Goal: Information Seeking & Learning: Learn about a topic

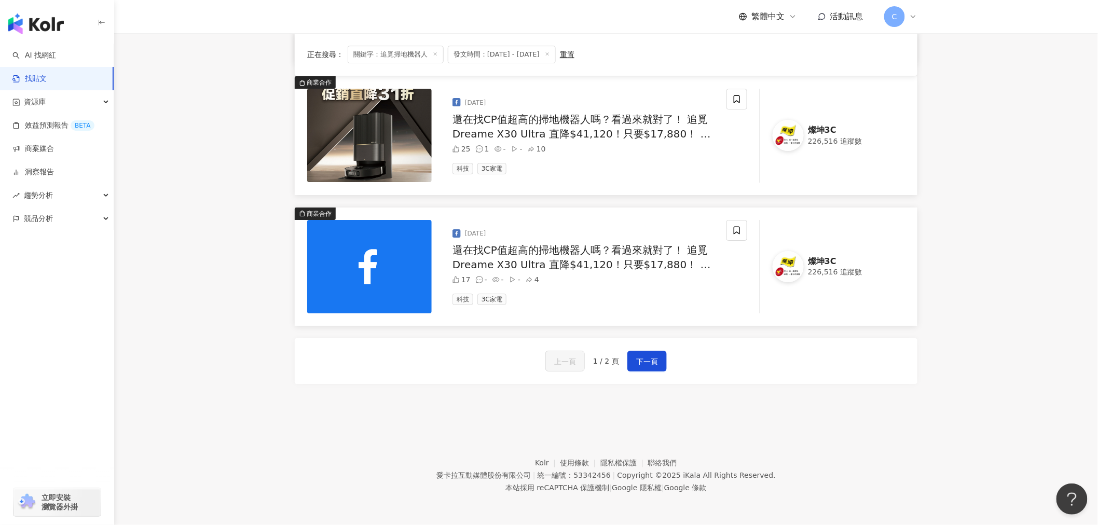
click at [47, 77] on link "找貼文" at bounding box center [29, 79] width 34 height 10
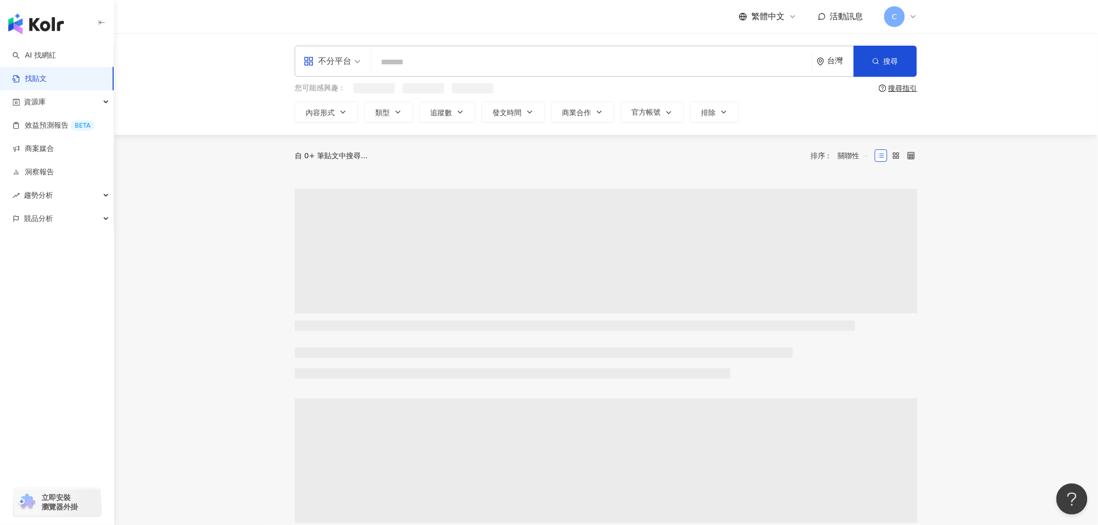
click at [486, 66] on input "search" at bounding box center [591, 62] width 433 height 22
type input "**"
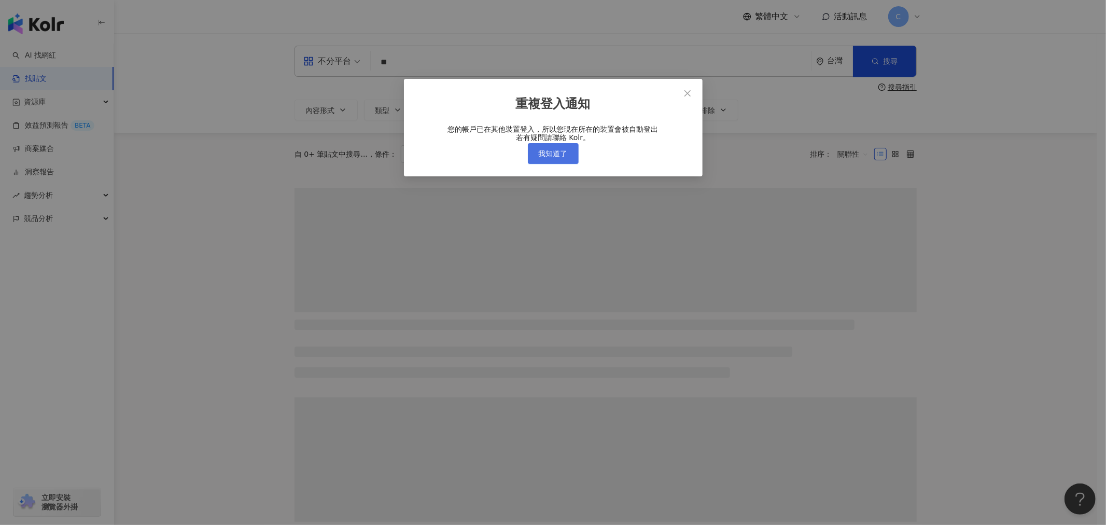
click at [553, 158] on span "我知道了" at bounding box center [553, 153] width 29 height 8
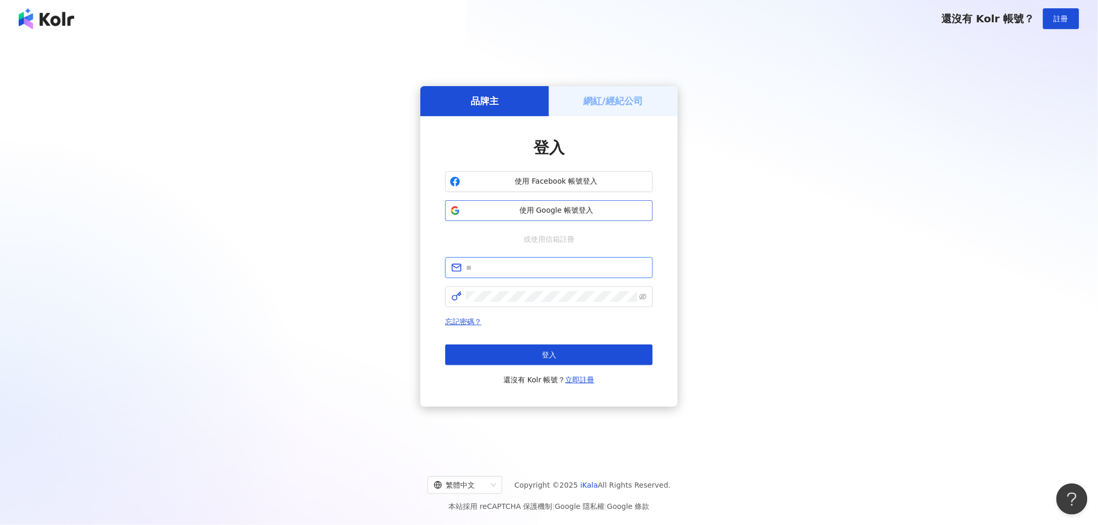
type input "**********"
click at [561, 349] on button "登入" at bounding box center [549, 354] width 208 height 21
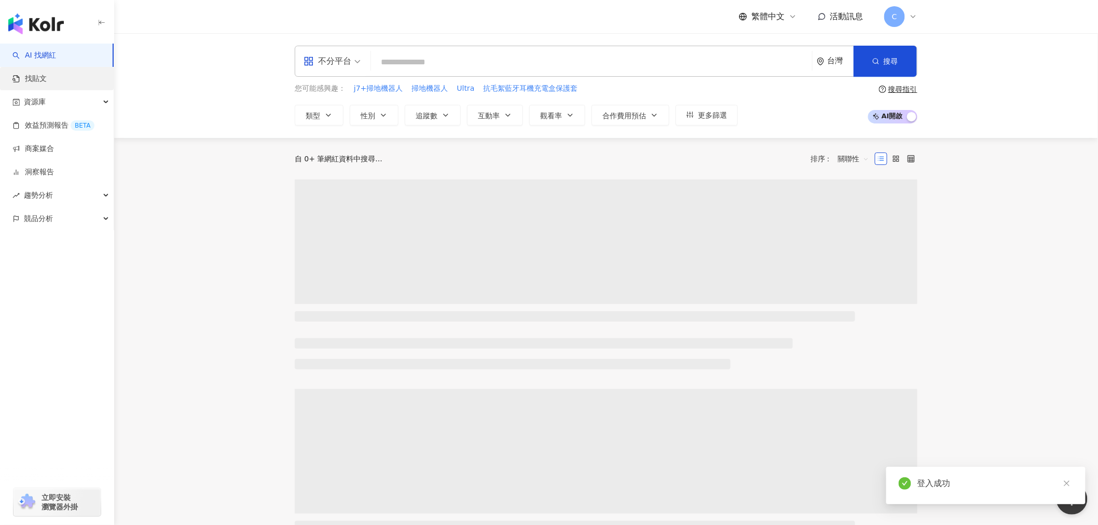
click at [47, 82] on link "找貼文" at bounding box center [29, 79] width 34 height 10
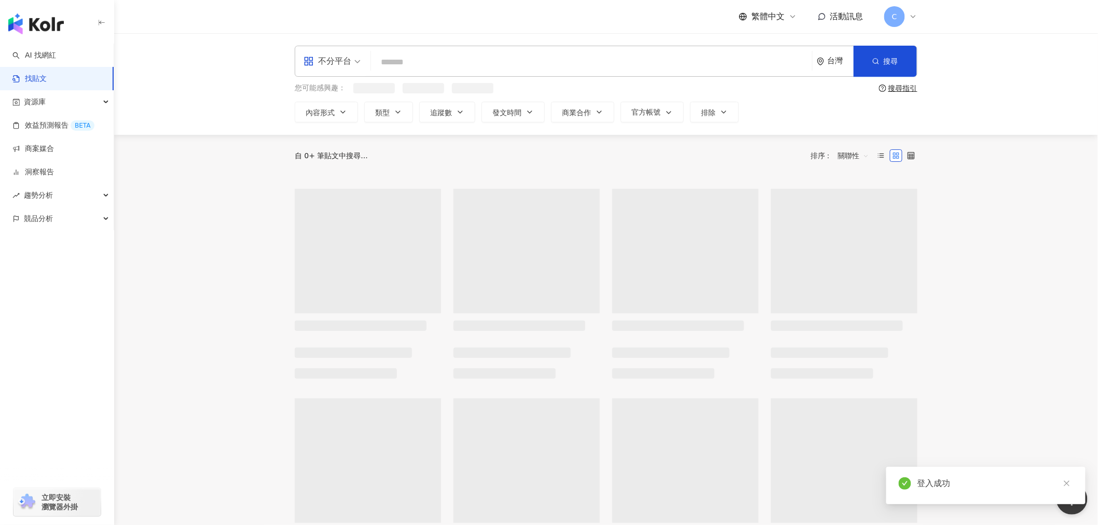
click at [507, 63] on input "search" at bounding box center [591, 62] width 433 height 22
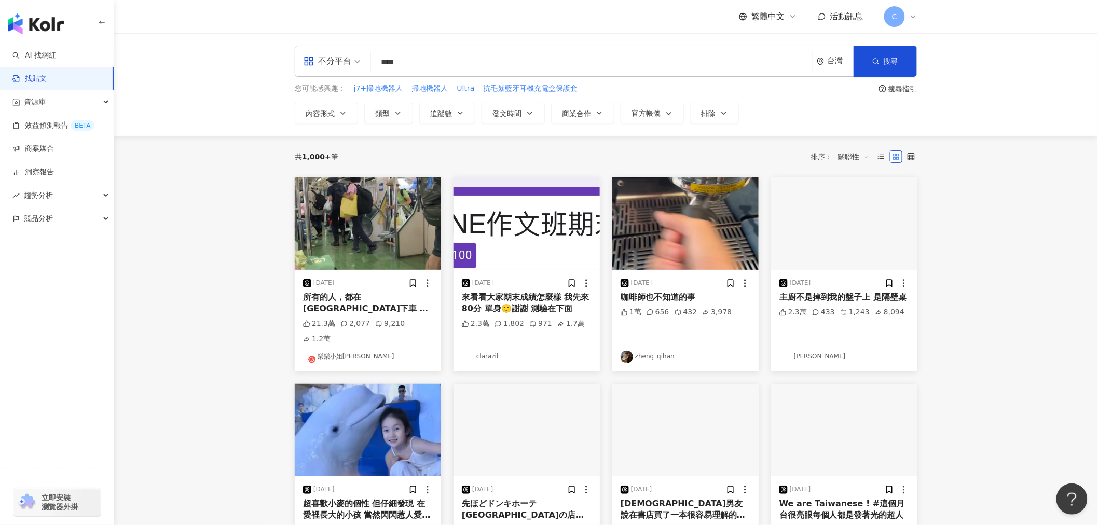
type input "****"
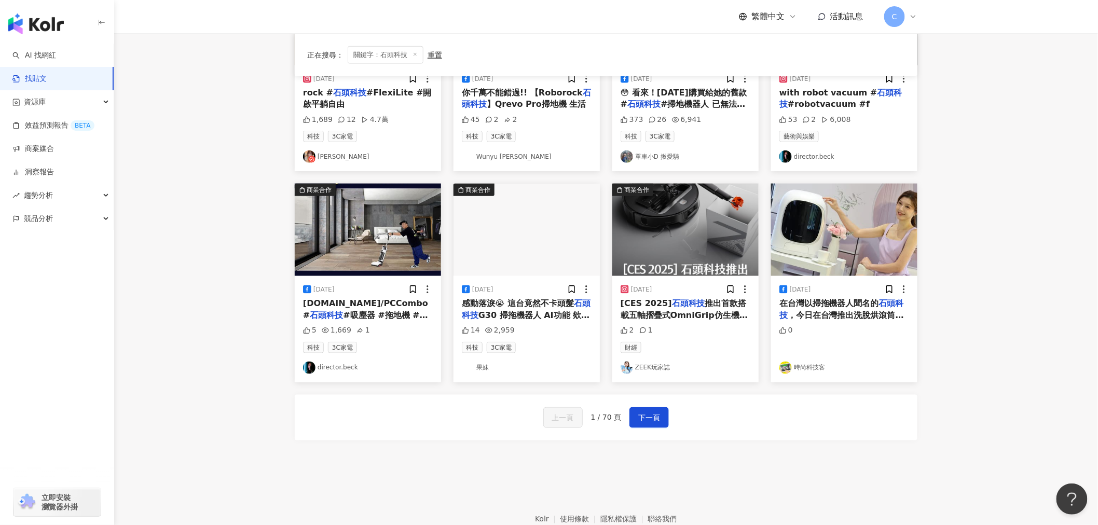
scroll to position [473, 0]
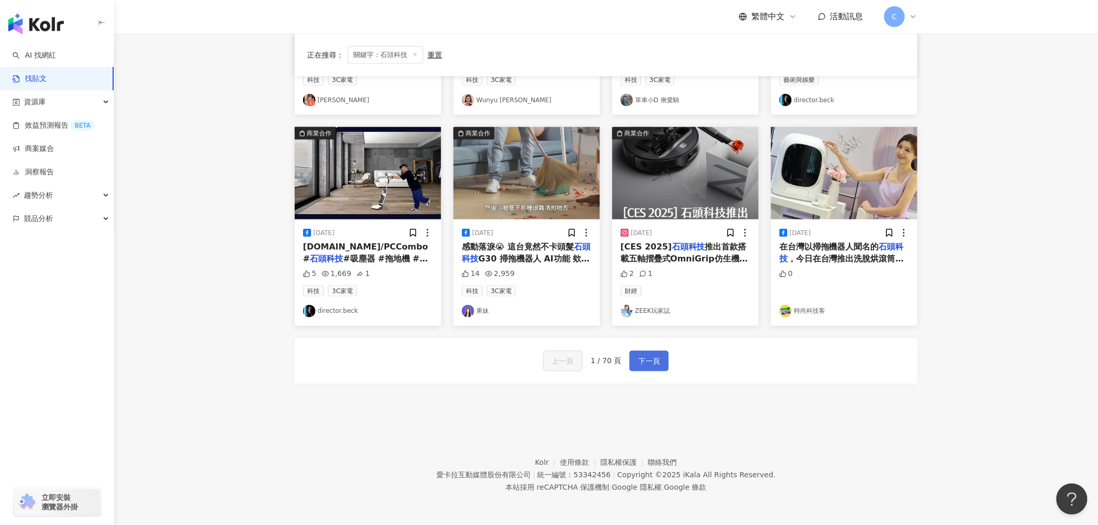
click at [657, 369] on button "下一頁" at bounding box center [648, 361] width 39 height 21
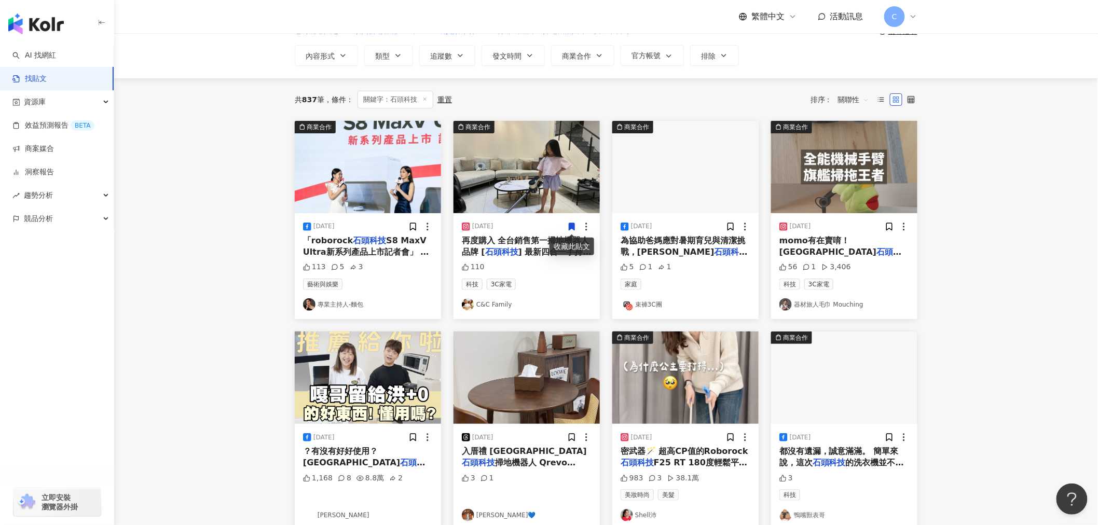
scroll to position [115, 0]
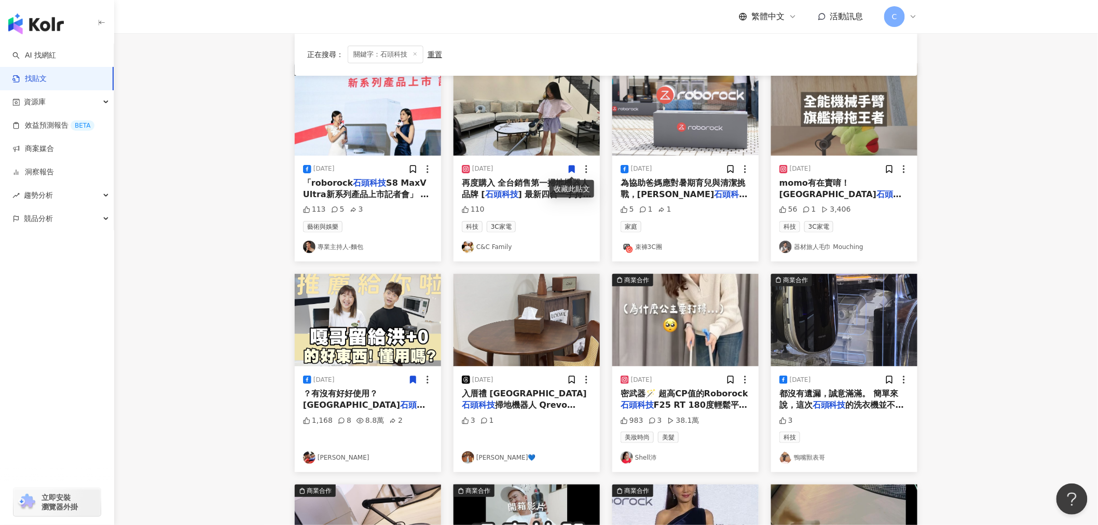
click at [383, 342] on img "button" at bounding box center [368, 320] width 146 height 92
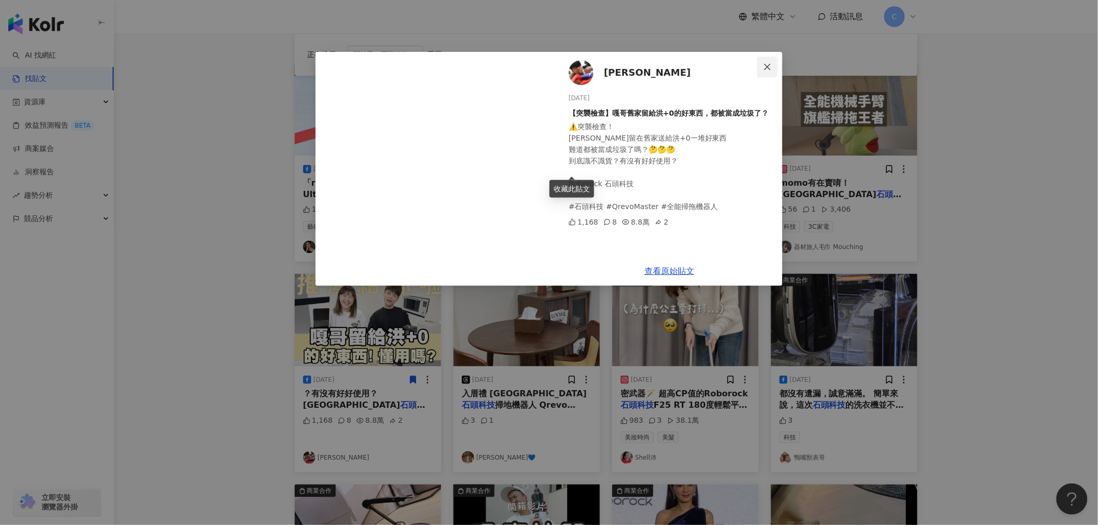
click at [769, 65] on icon "close" at bounding box center [767, 66] width 6 height 6
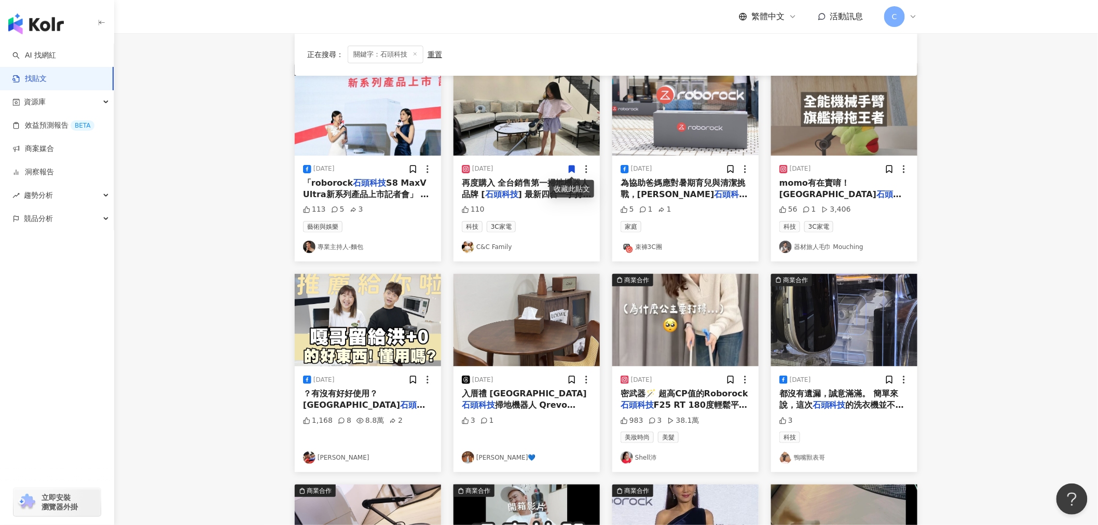
click at [354, 395] on span "？有沒有好好使用？ [GEOGRAPHIC_DATA]" at bounding box center [351, 399] width 97 height 21
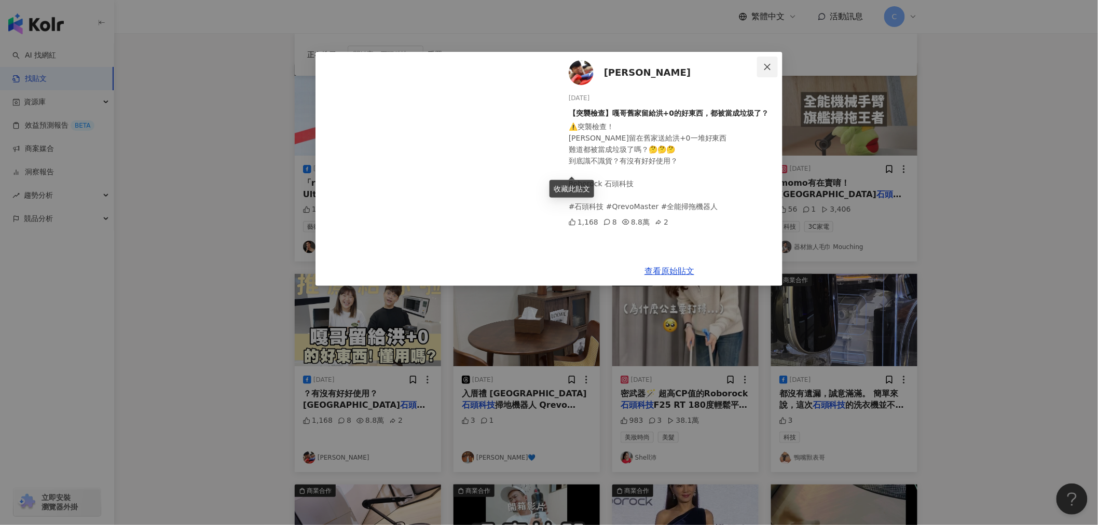
click at [765, 68] on icon "close" at bounding box center [767, 67] width 8 height 8
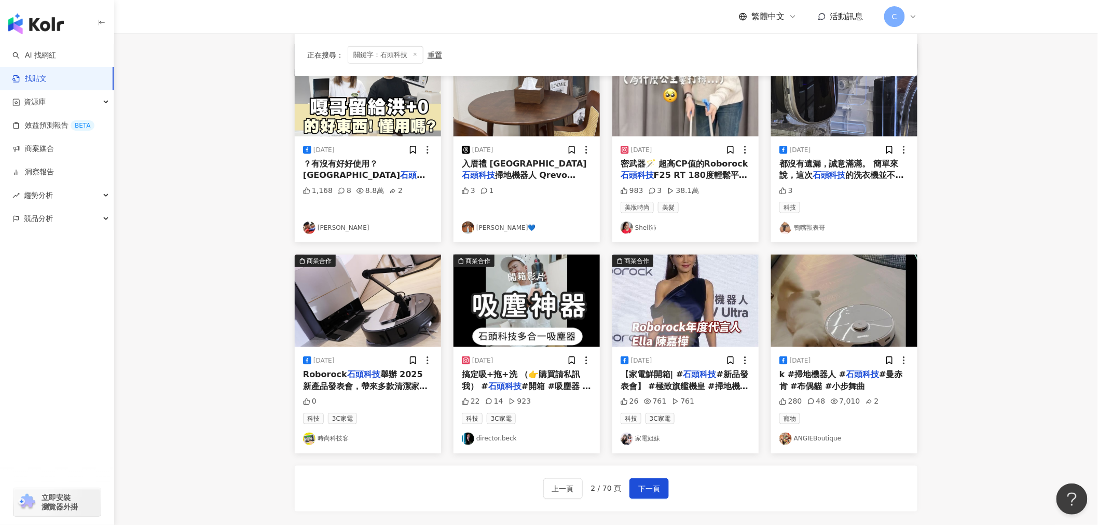
scroll to position [461, 0]
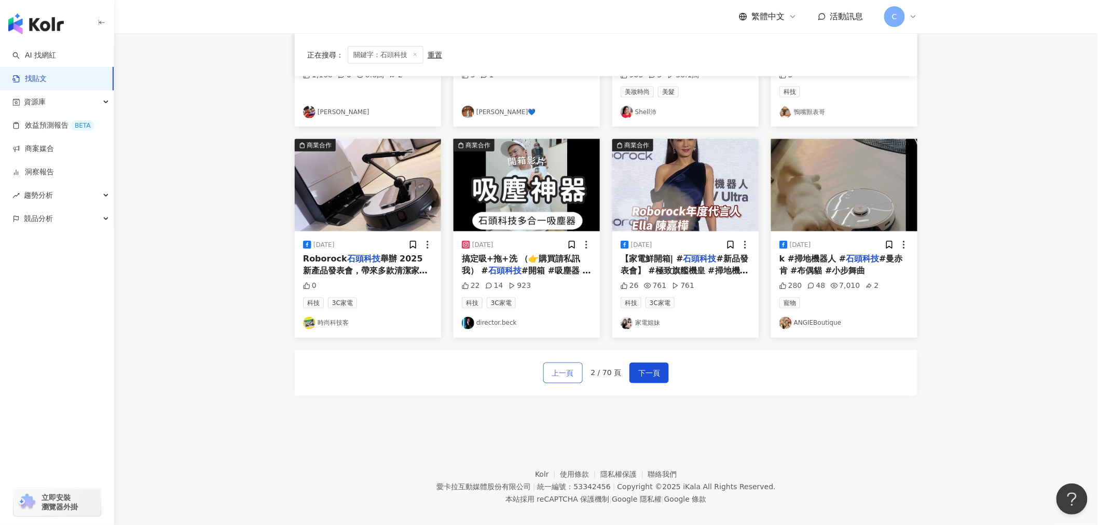
click at [560, 380] on button "上一頁" at bounding box center [562, 373] width 39 height 21
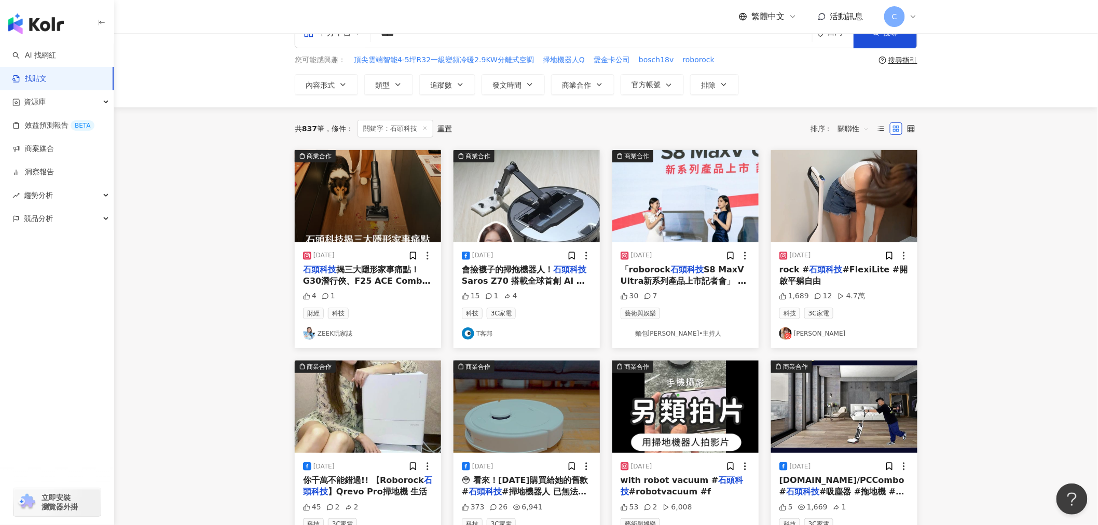
scroll to position [0, 0]
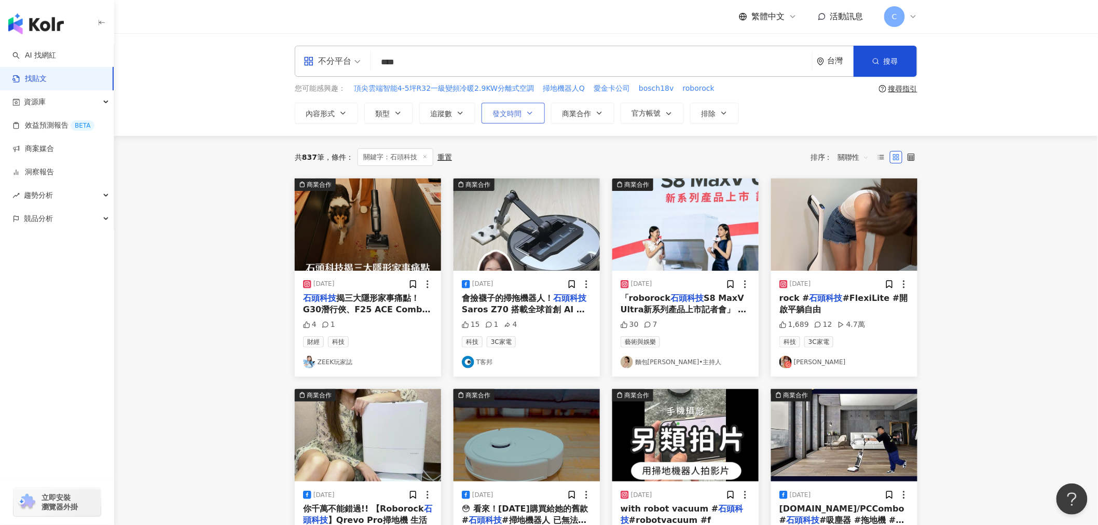
click at [518, 114] on span "發文時間" at bounding box center [506, 113] width 29 height 8
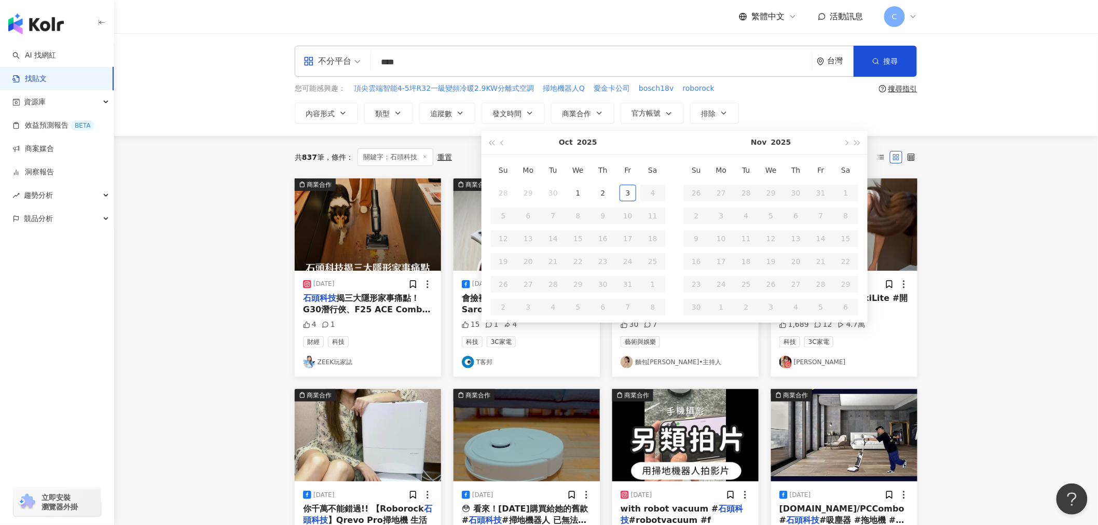
click at [267, 250] on main "不分平台 **** 台灣 搜尋 您可能感興趣： 頂尖雲端智能4-5坪R32一級變頻冷暖2.9KW分離式空調 掃地機器人Q 愛金卡公司 bosch18v rob…" at bounding box center [606, 457] width 984 height 849
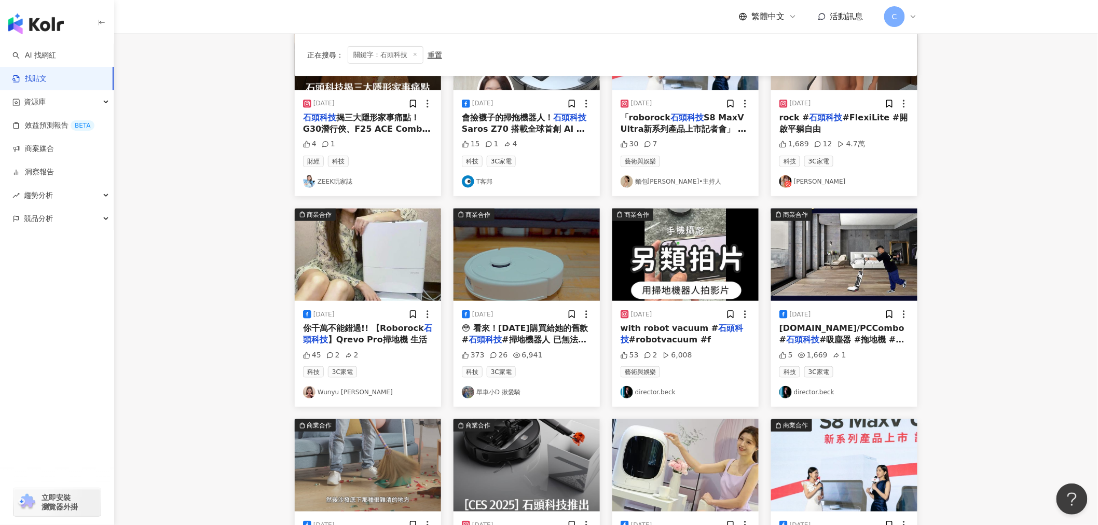
scroll to position [230, 0]
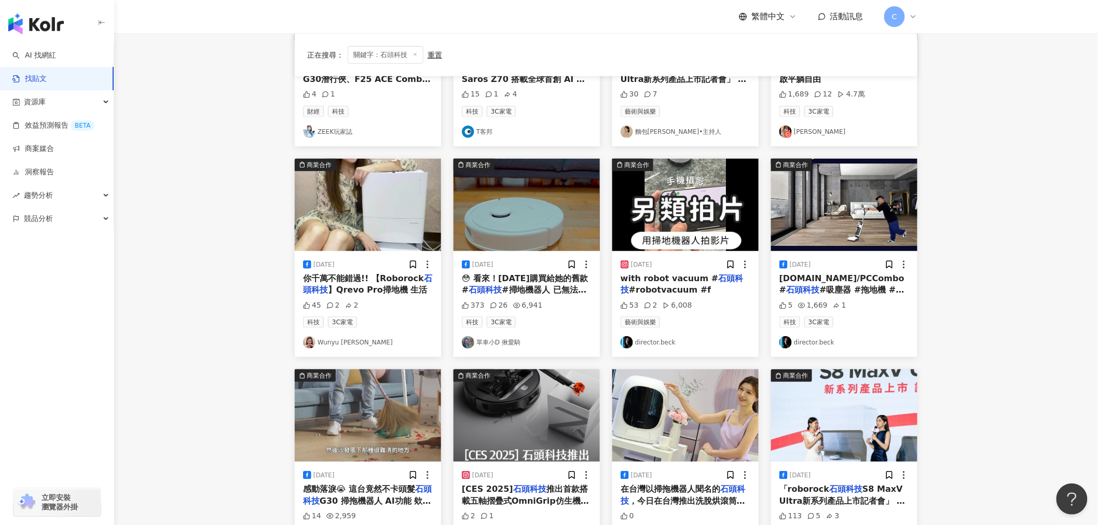
click at [276, 237] on div "正在搜尋 ： 關鍵字：石頭科技 重置 排序： 關聯性 商業合作 [DATE] 石頭科技 揭三大隱形家事痛點！G30潛行俠、F25 ACE Combo用科技還家…" at bounding box center [606, 279] width 664 height 746
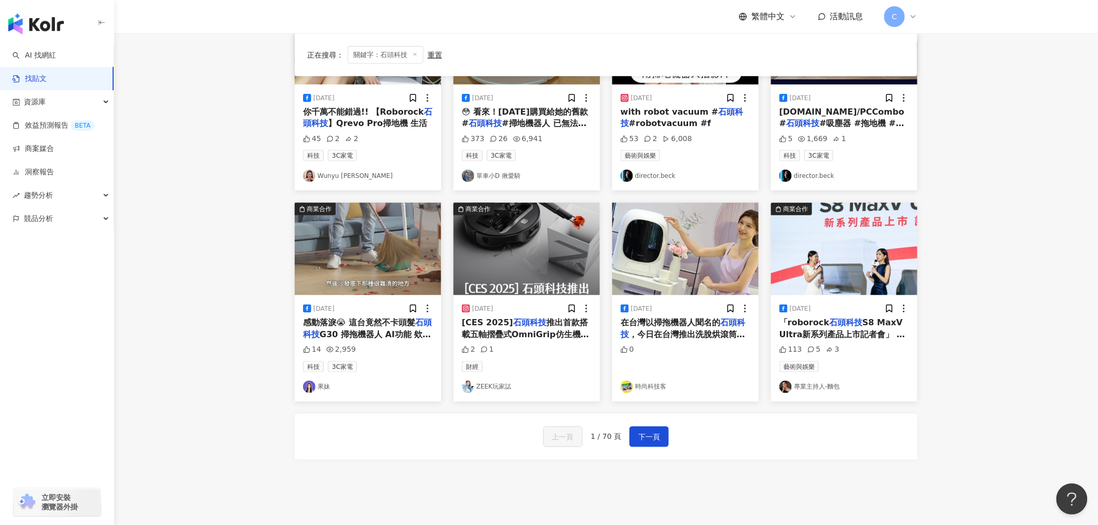
scroll to position [403, 0]
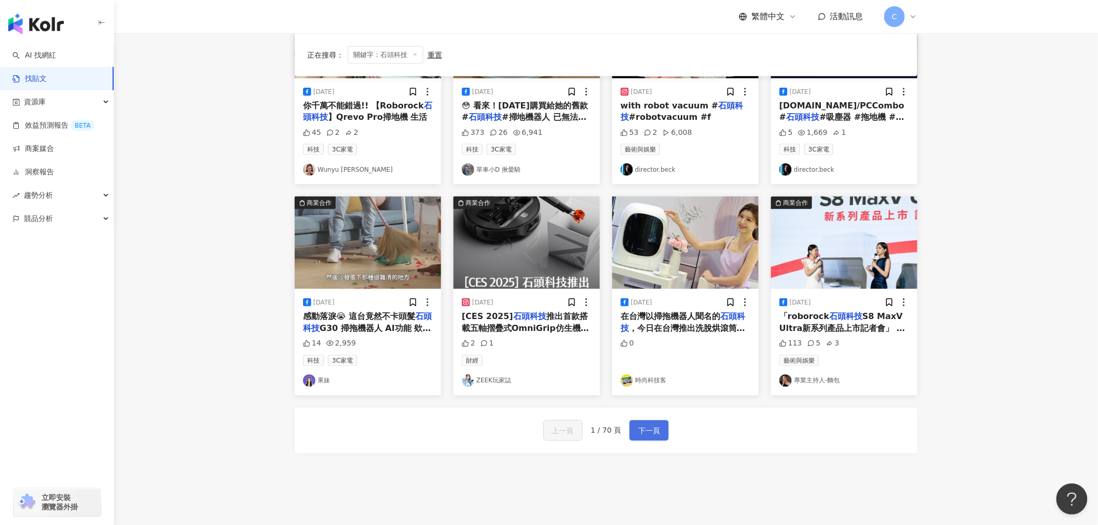
click at [661, 428] on button "下一頁" at bounding box center [648, 430] width 39 height 21
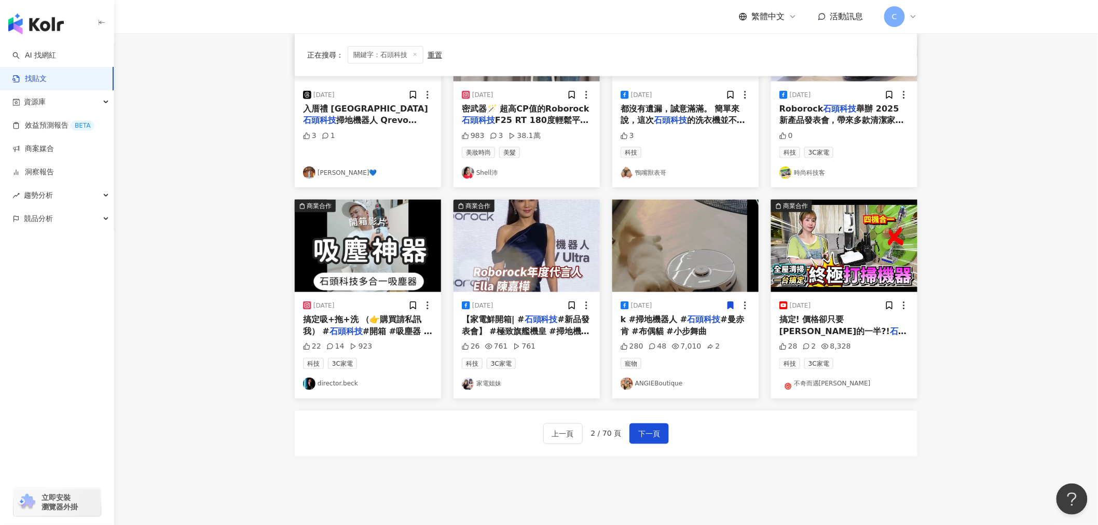
scroll to position [357, 0]
